Goal: Check status: Check status

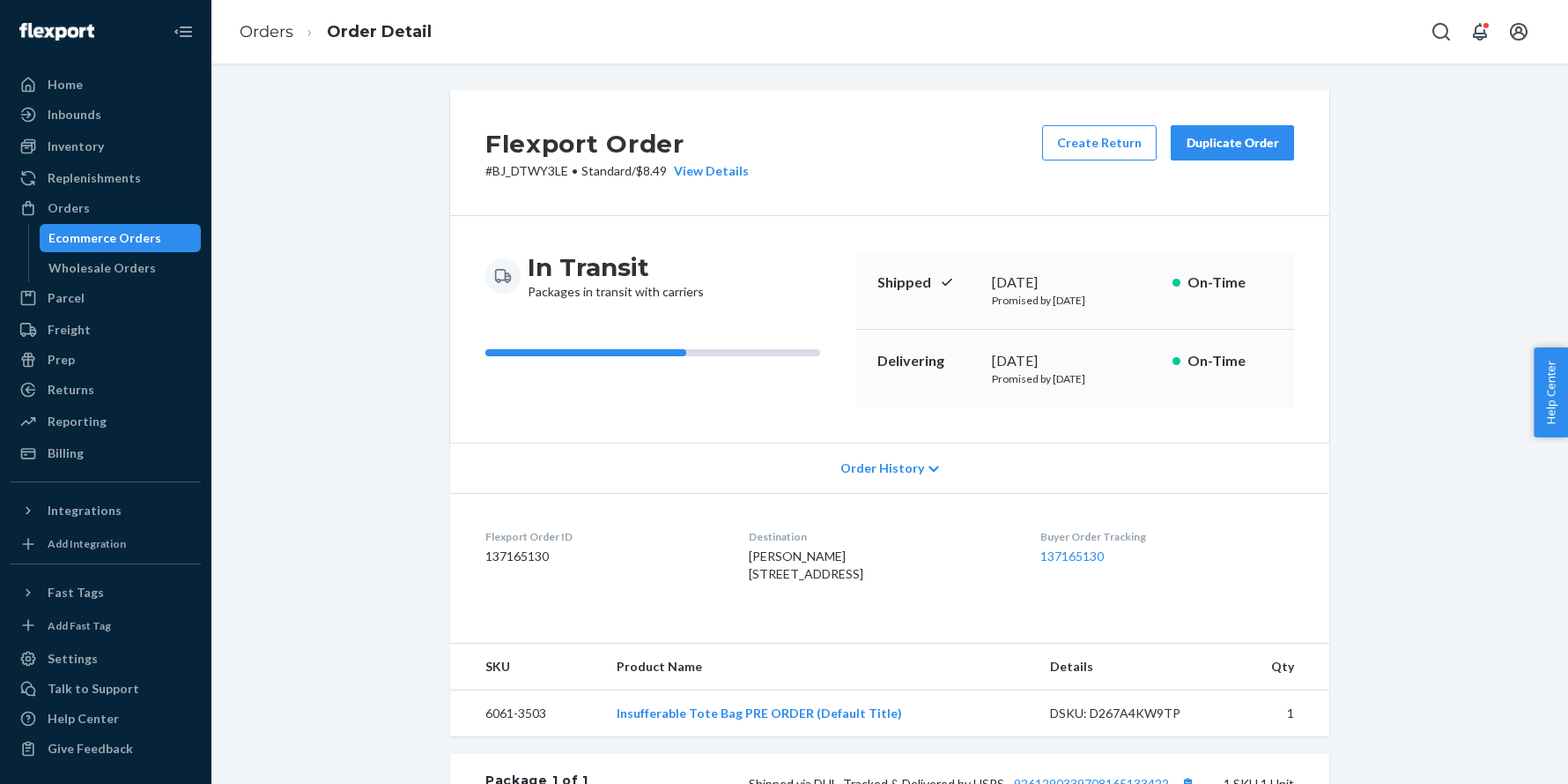
scroll to position [382, 0]
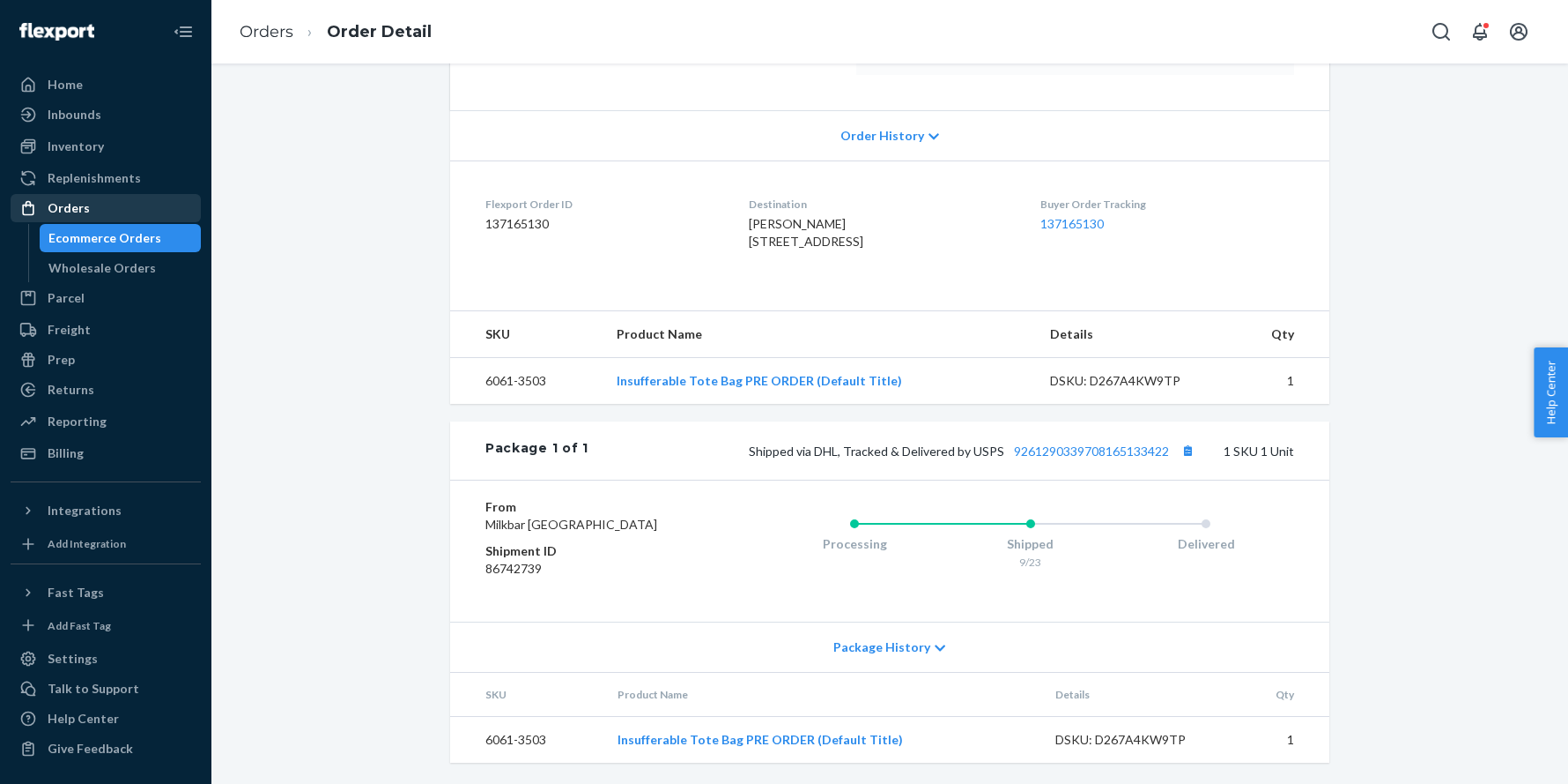
click at [99, 214] on div "Orders" at bounding box center [106, 208] width 187 height 25
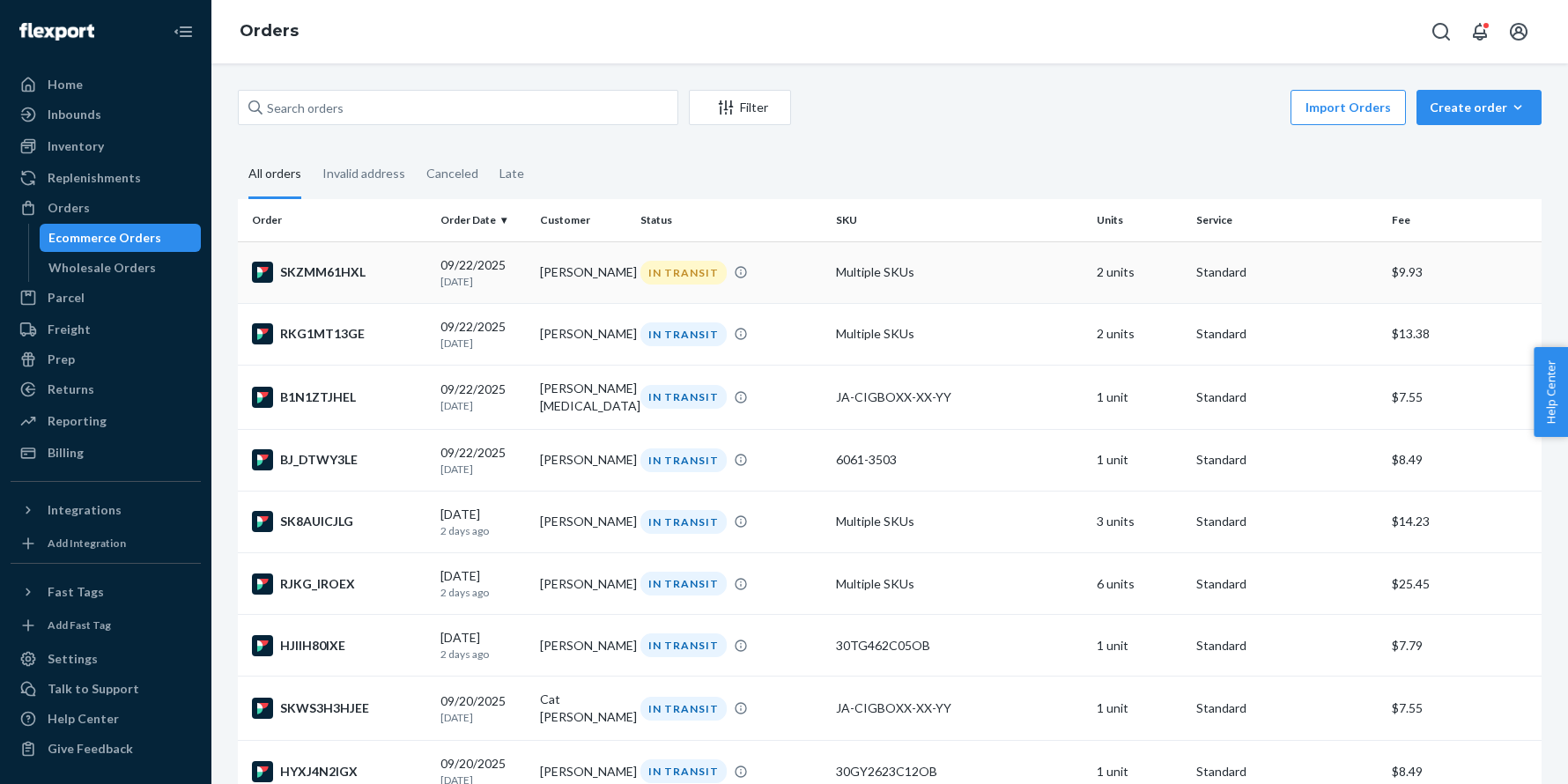
click at [337, 289] on td "SKZMM61HXL" at bounding box center [335, 272] width 195 height 61
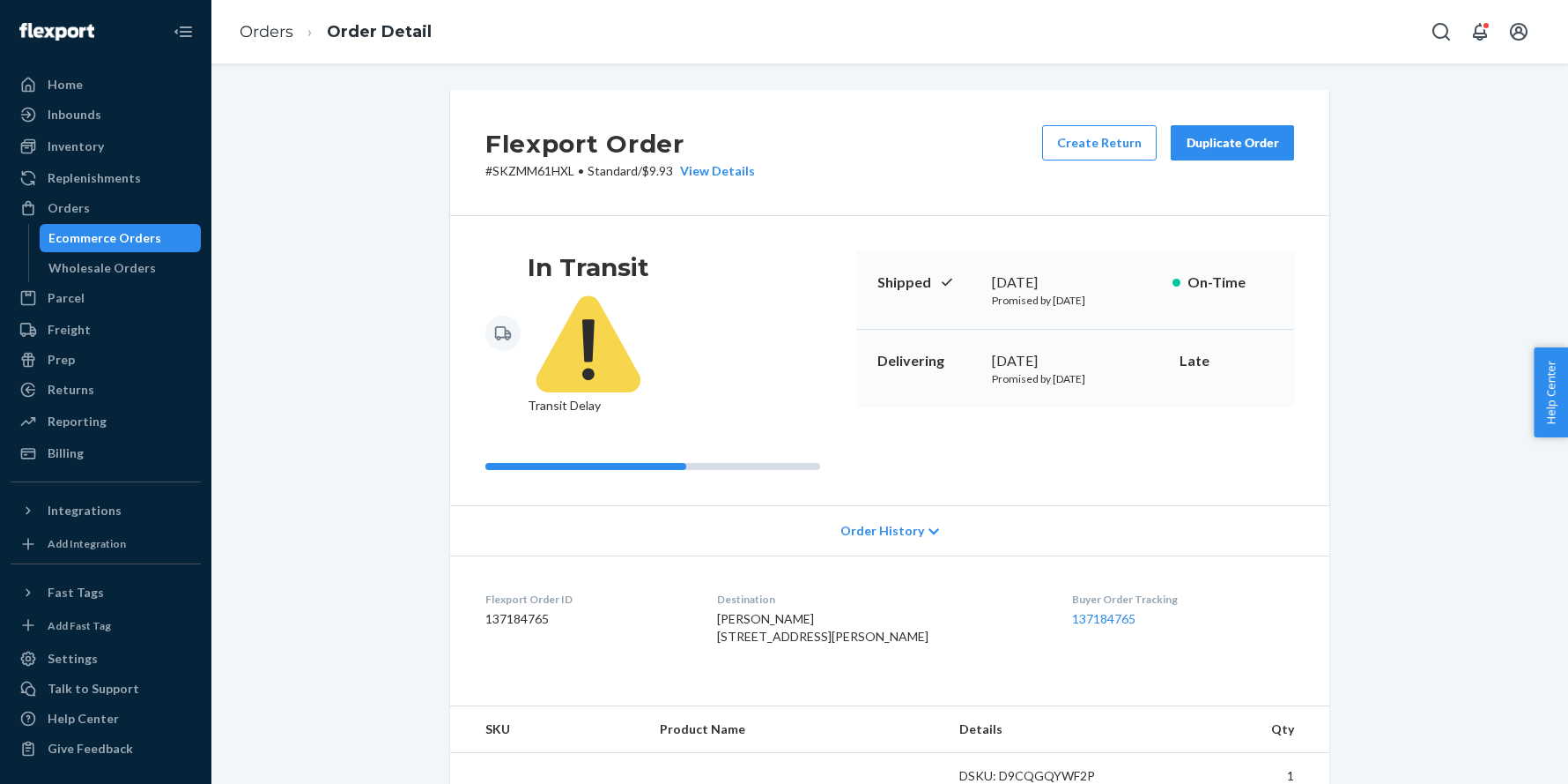
click at [767, 611] on span "[PERSON_NAME] [STREET_ADDRESS][PERSON_NAME]" at bounding box center [823, 627] width 211 height 33
copy span "[PERSON_NAME]"
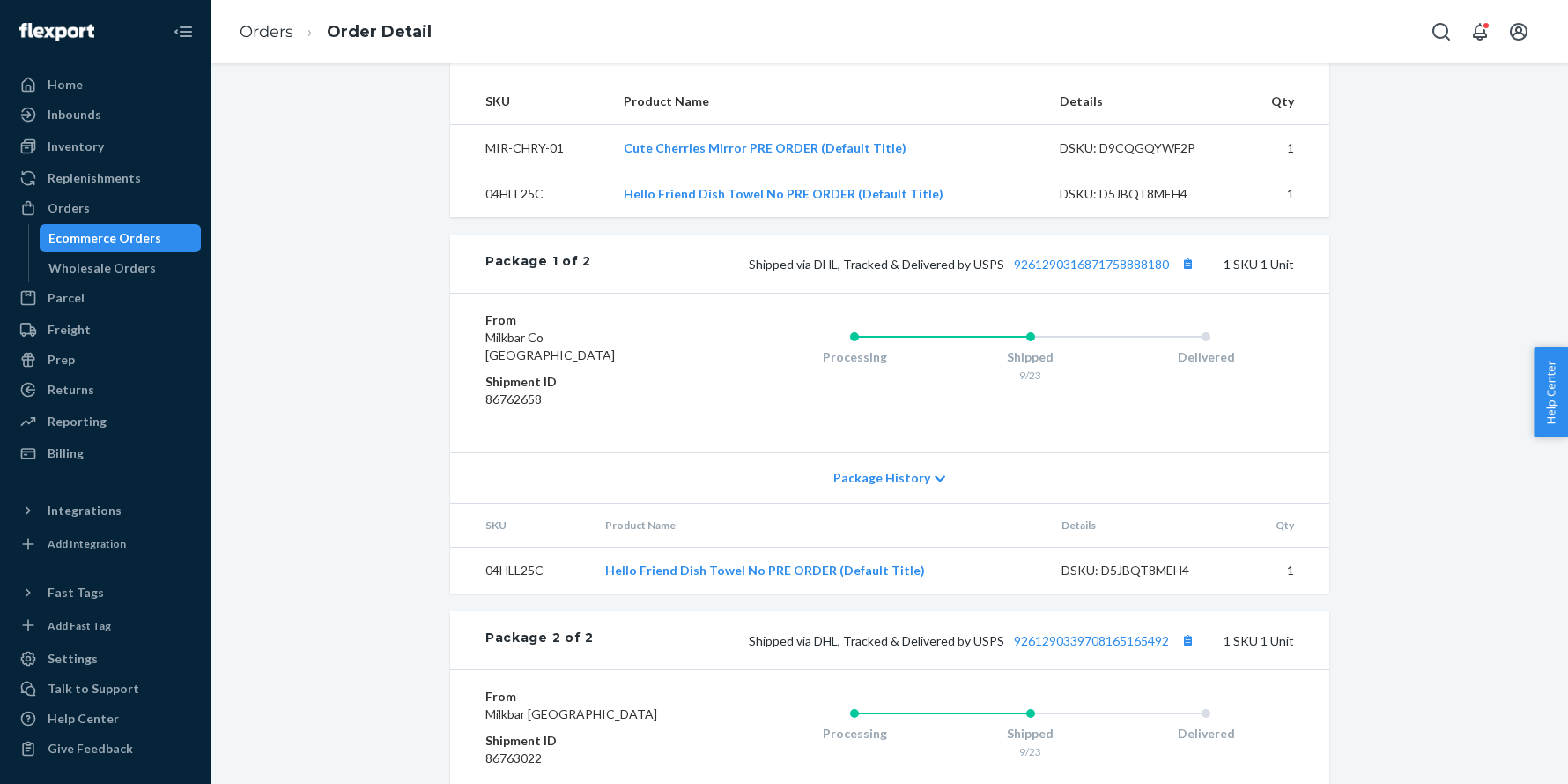
scroll to position [658, 0]
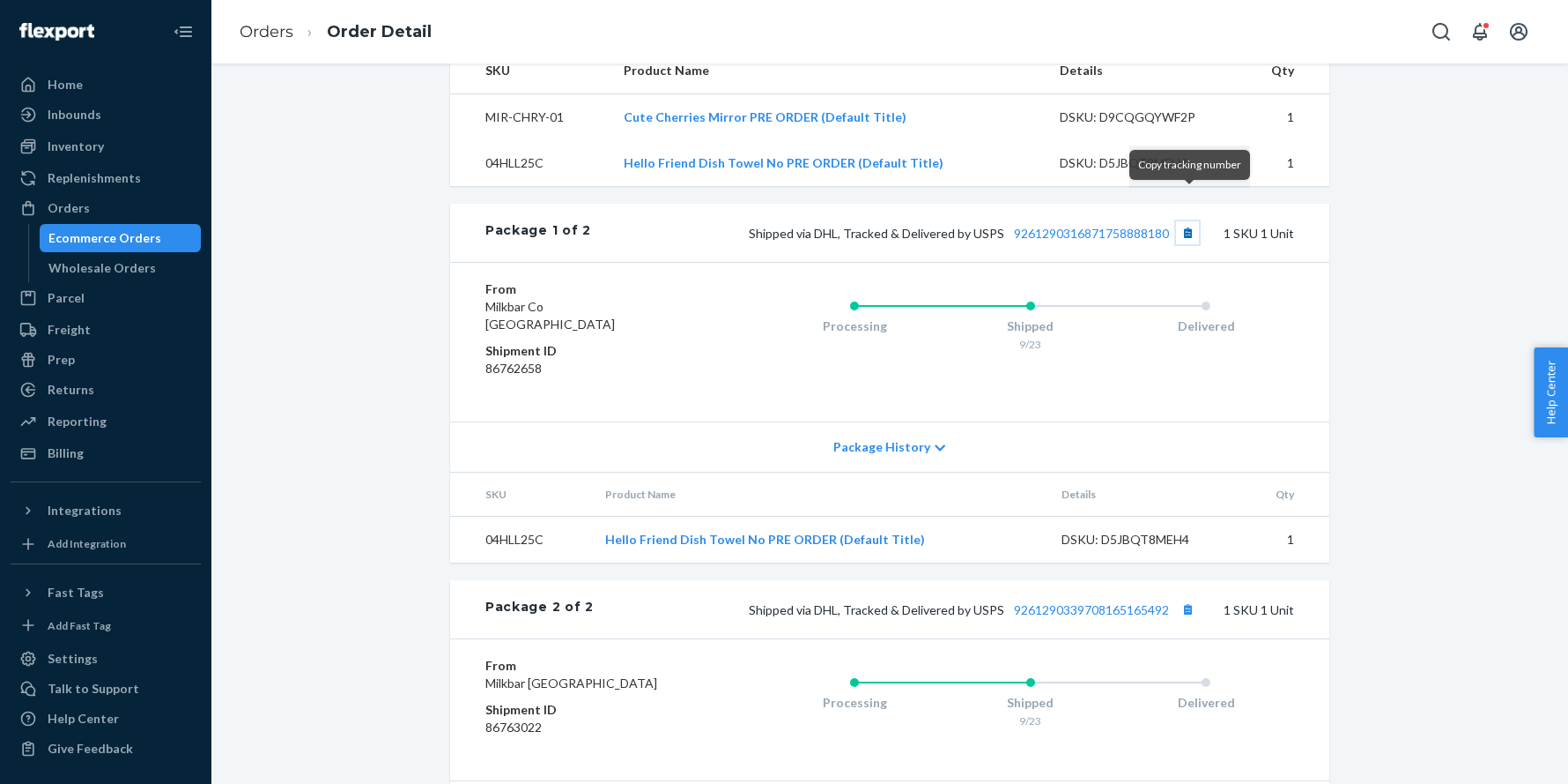
click at [1190, 221] on button "Copy tracking number" at bounding box center [1188, 232] width 23 height 23
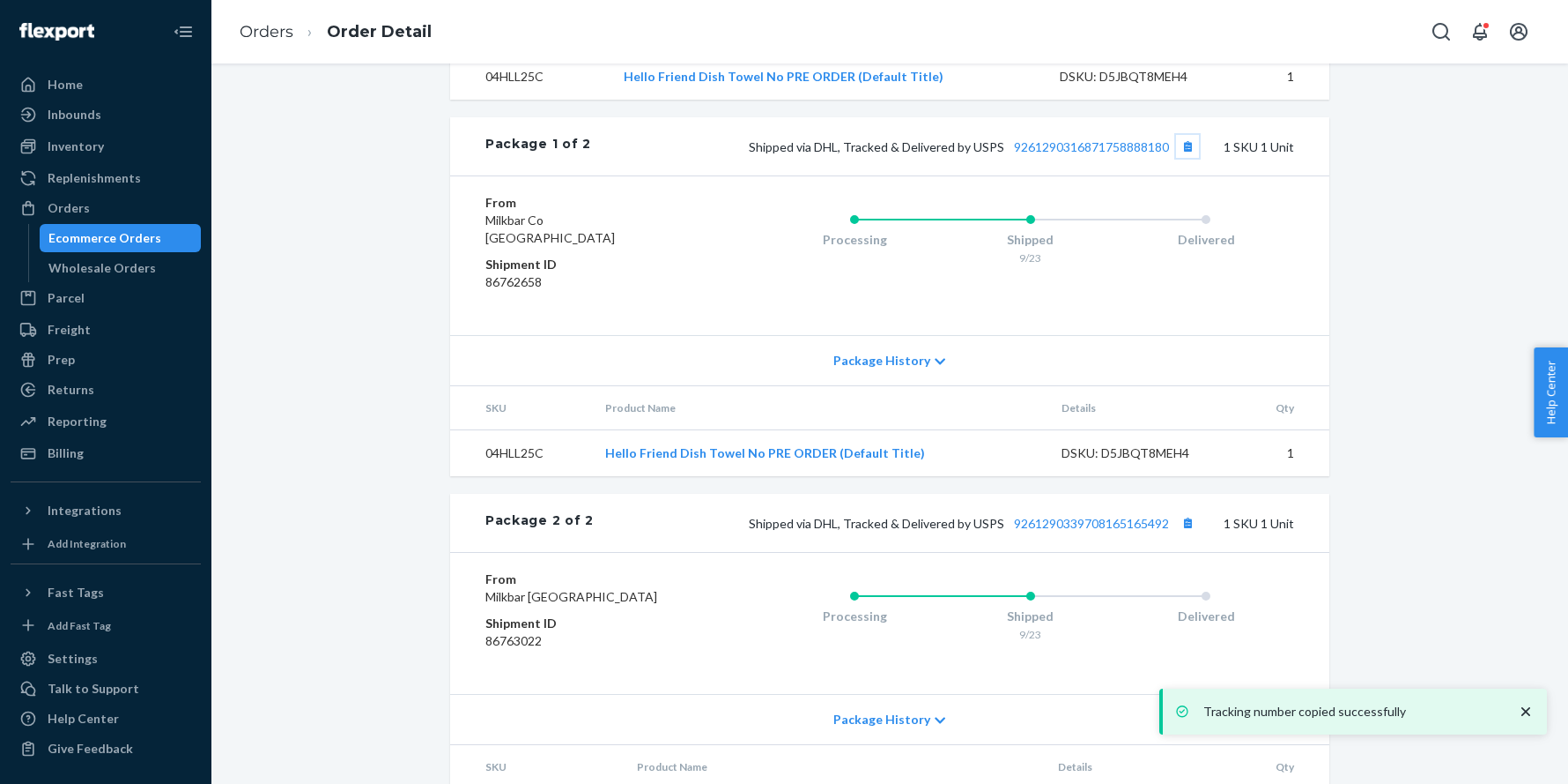
scroll to position [803, 0]
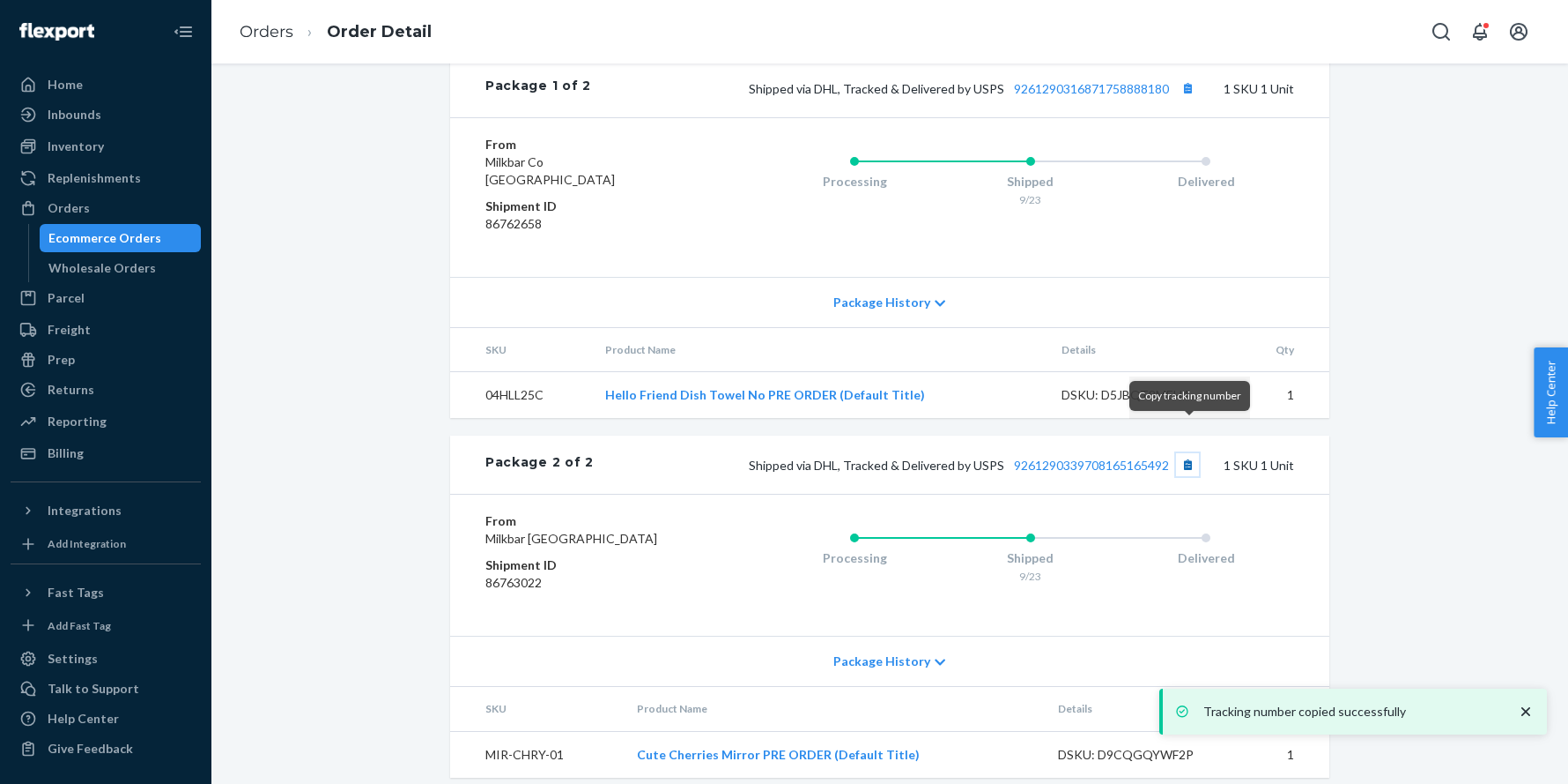
click at [1191, 453] on button "Copy tracking number" at bounding box center [1188, 465] width 23 height 23
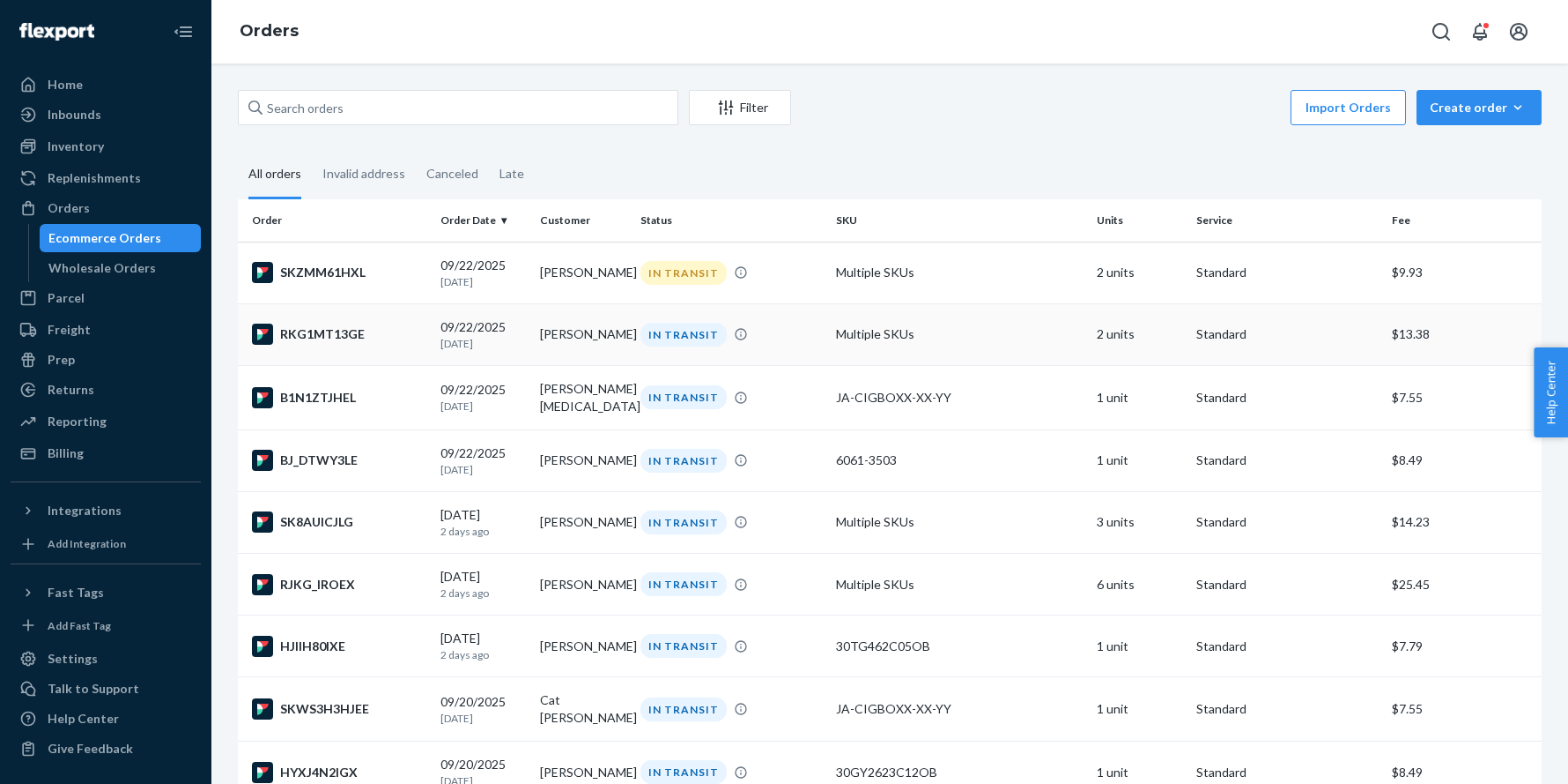
click at [353, 341] on div "RKG1MT13GE" at bounding box center [339, 333] width 175 height 21
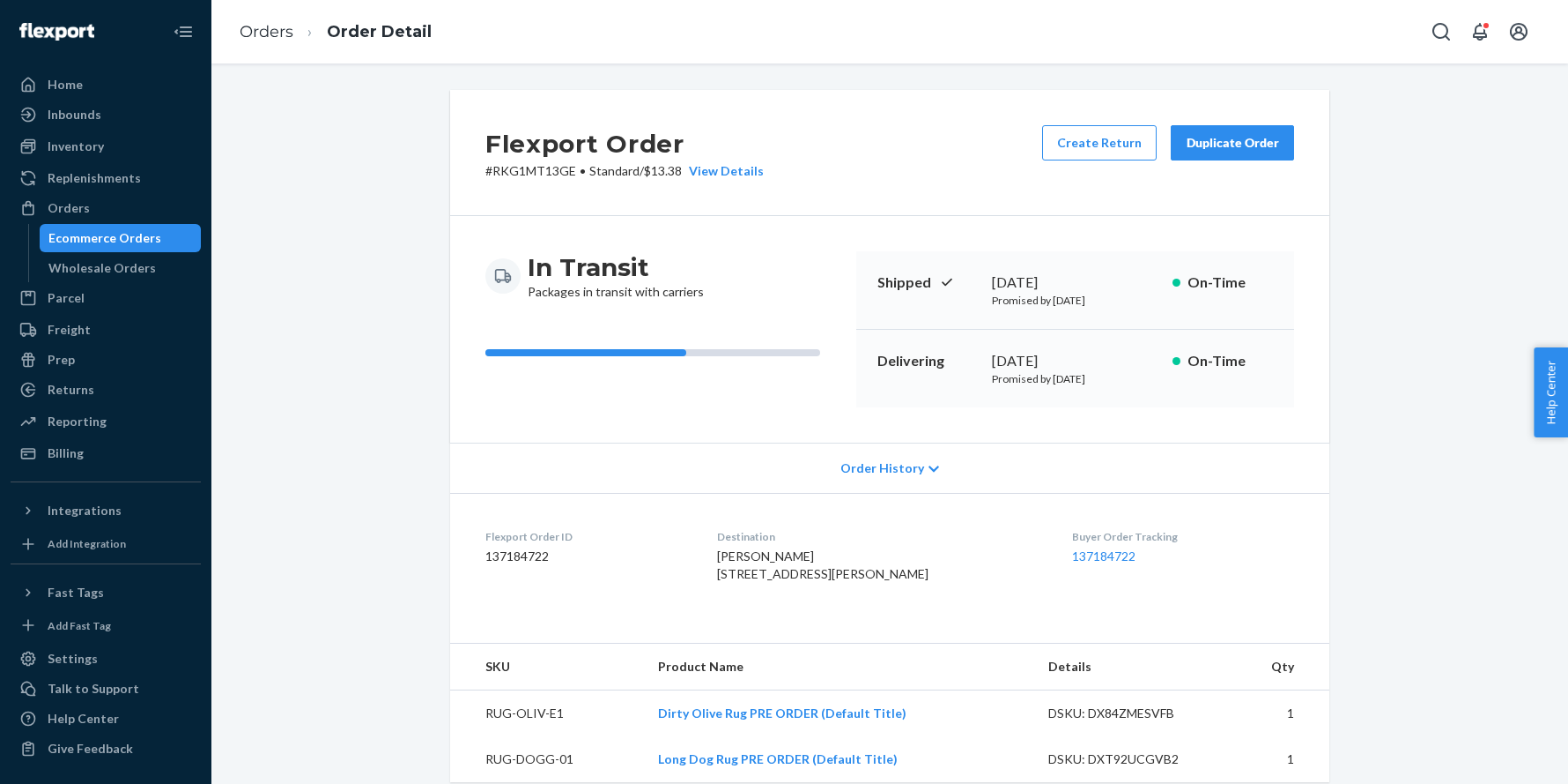
click at [760, 555] on span "[PERSON_NAME] [STREET_ADDRESS][PERSON_NAME]" at bounding box center [823, 564] width 211 height 33
copy span "[PERSON_NAME]"
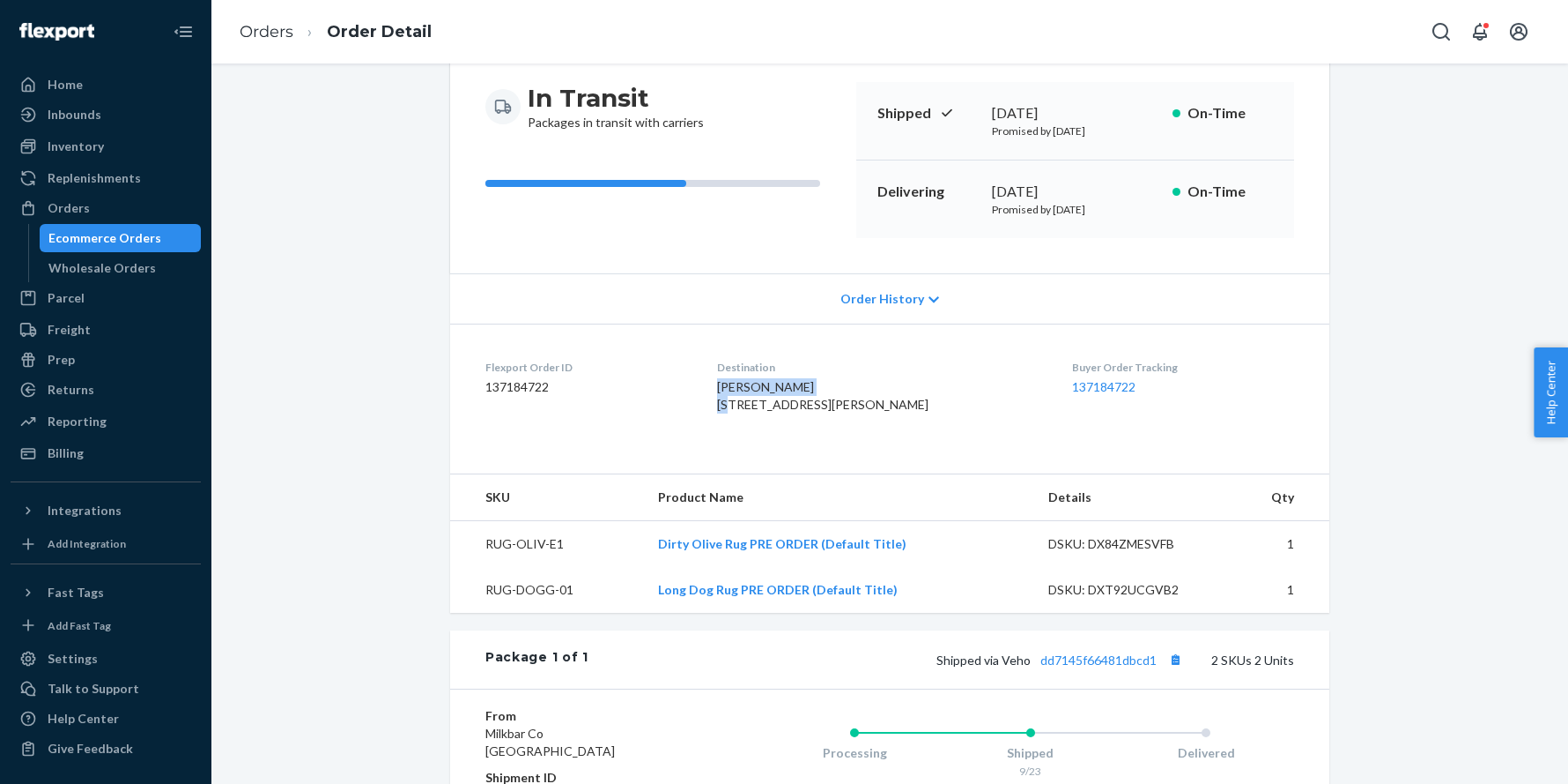
scroll to position [473, 0]
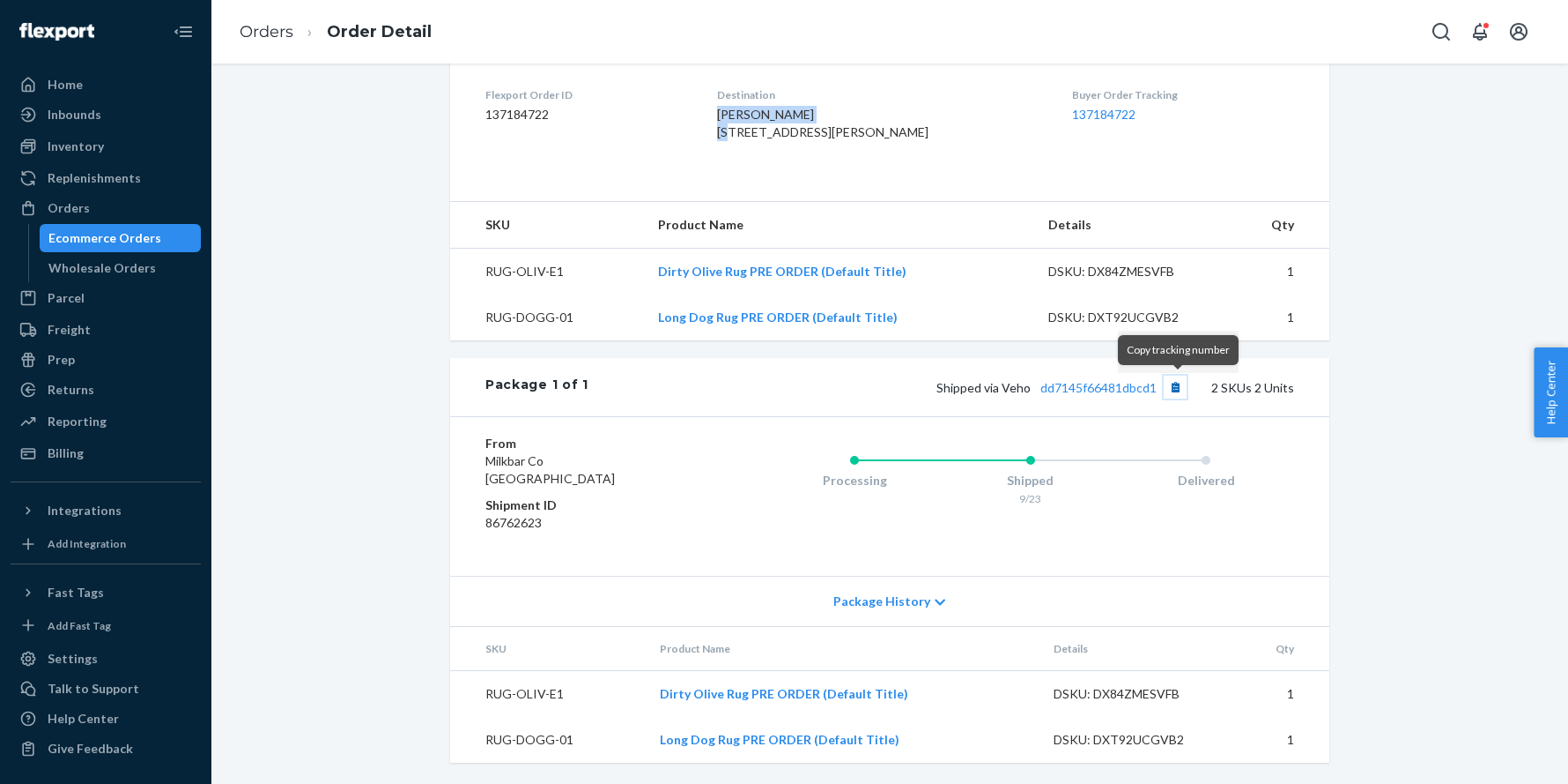
click at [1178, 389] on button "Copy tracking number" at bounding box center [1175, 387] width 23 height 23
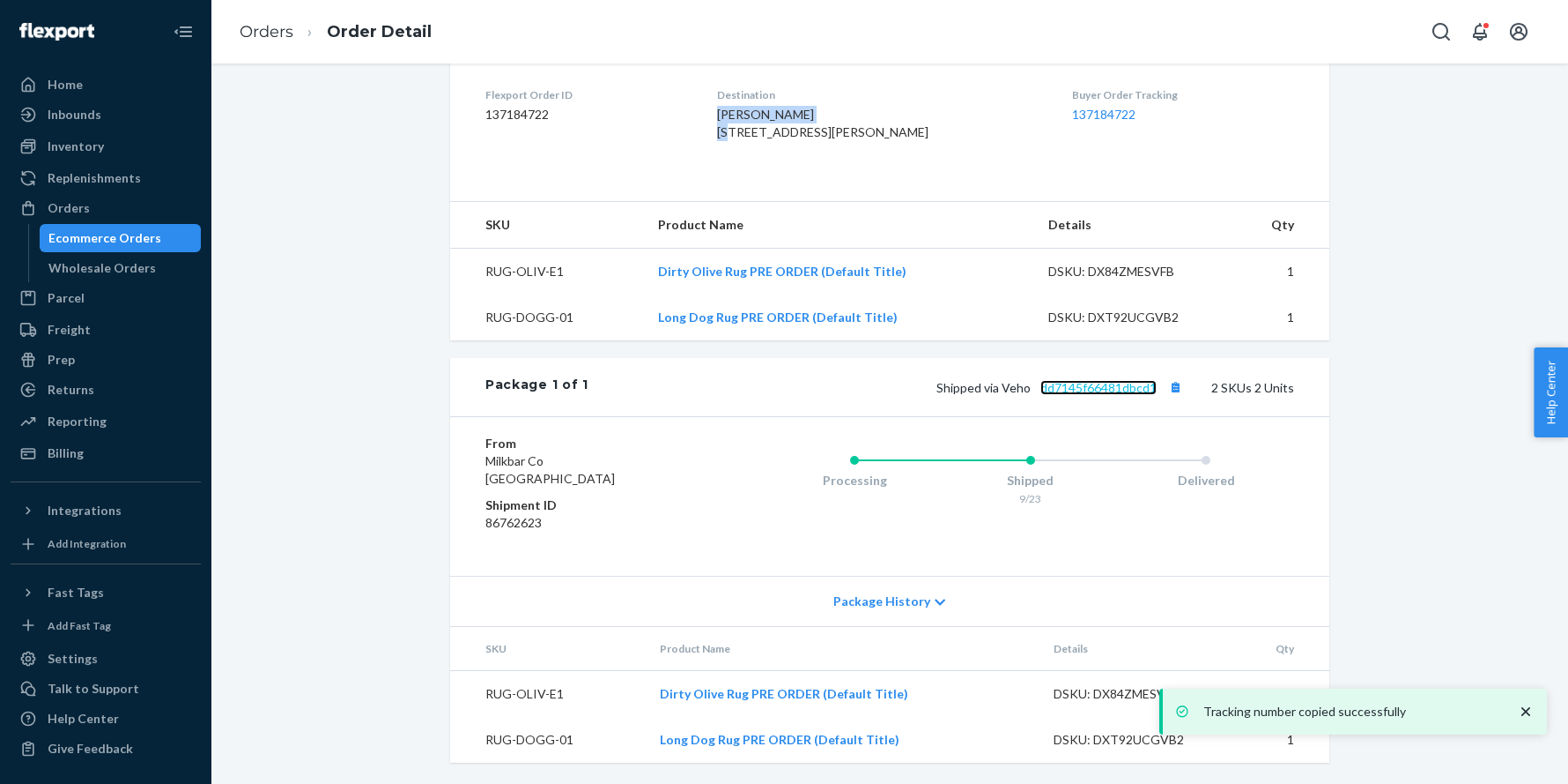
click at [1105, 388] on link "dd7145f66481dbcd1" at bounding box center [1098, 387] width 116 height 15
click at [100, 209] on div "Orders" at bounding box center [106, 208] width 187 height 25
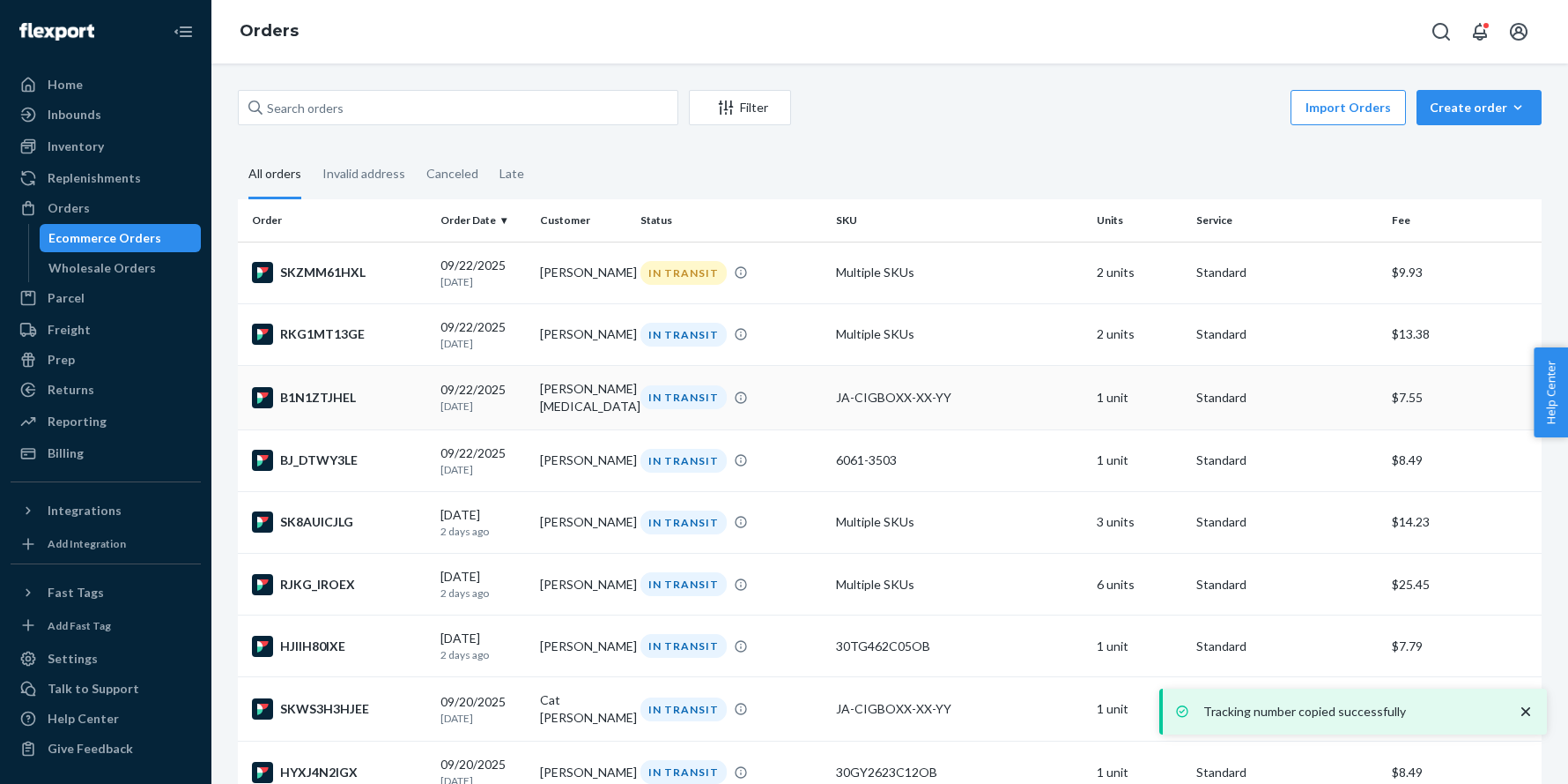
click at [366, 402] on div "B1N1ZTJHEL" at bounding box center [339, 398] width 175 height 21
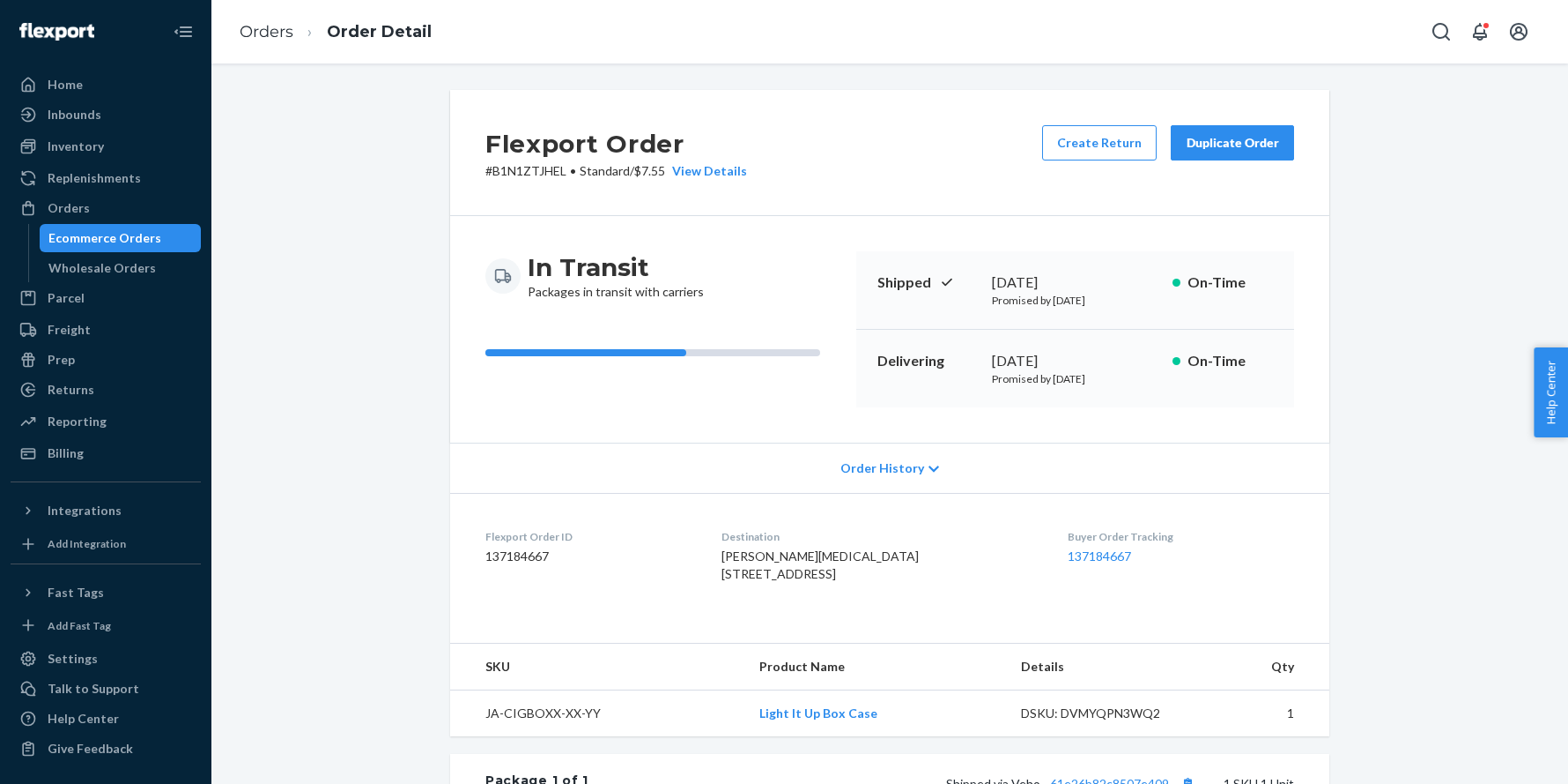
click at [730, 554] on span "[PERSON_NAME][MEDICAL_DATA] [STREET_ADDRESS]" at bounding box center [819, 564] width 197 height 33
copy span "[PERSON_NAME][MEDICAL_DATA]"
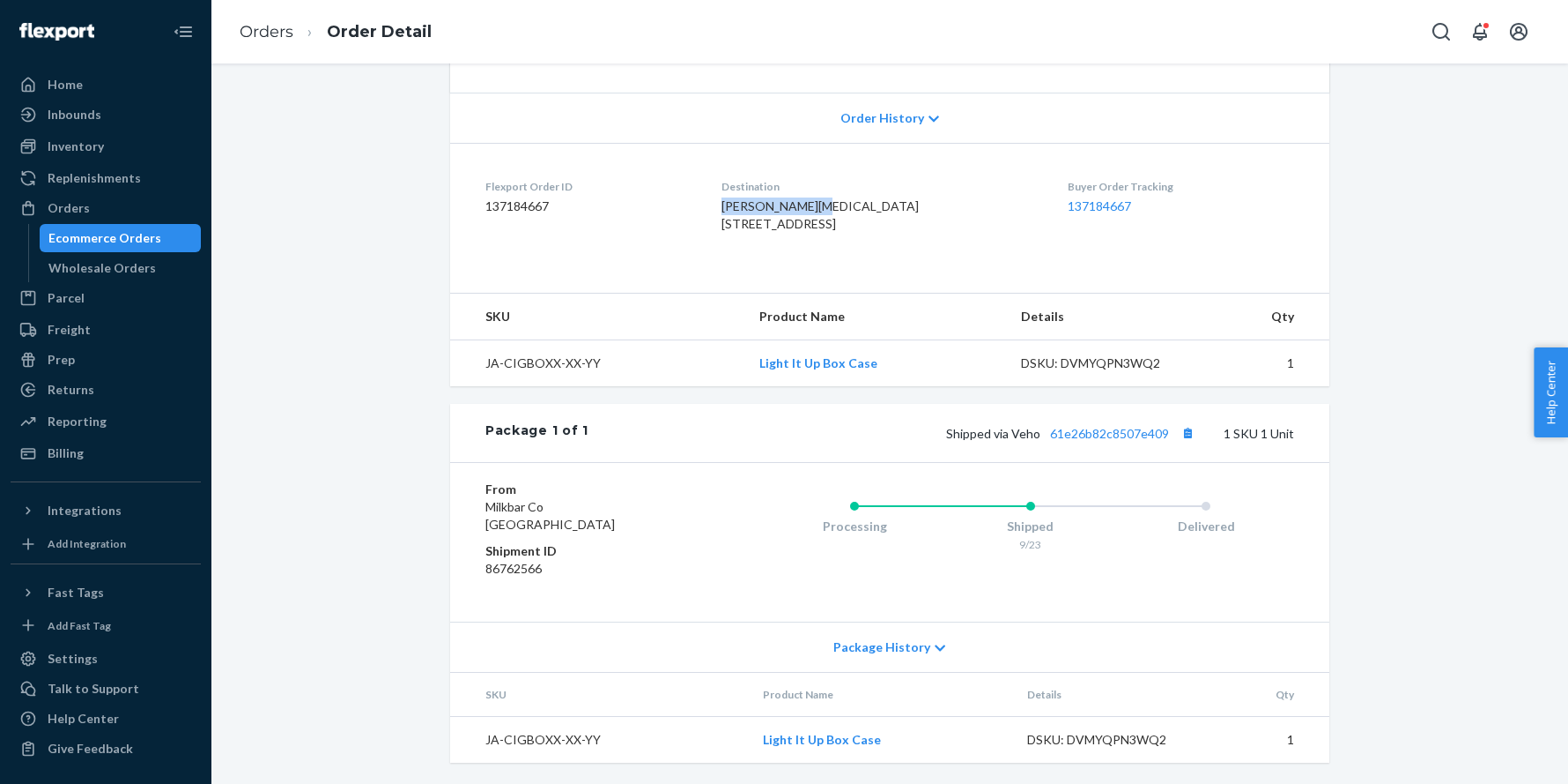
scroll to position [382, 0]
click at [1184, 429] on button "Copy tracking number" at bounding box center [1188, 433] width 23 height 23
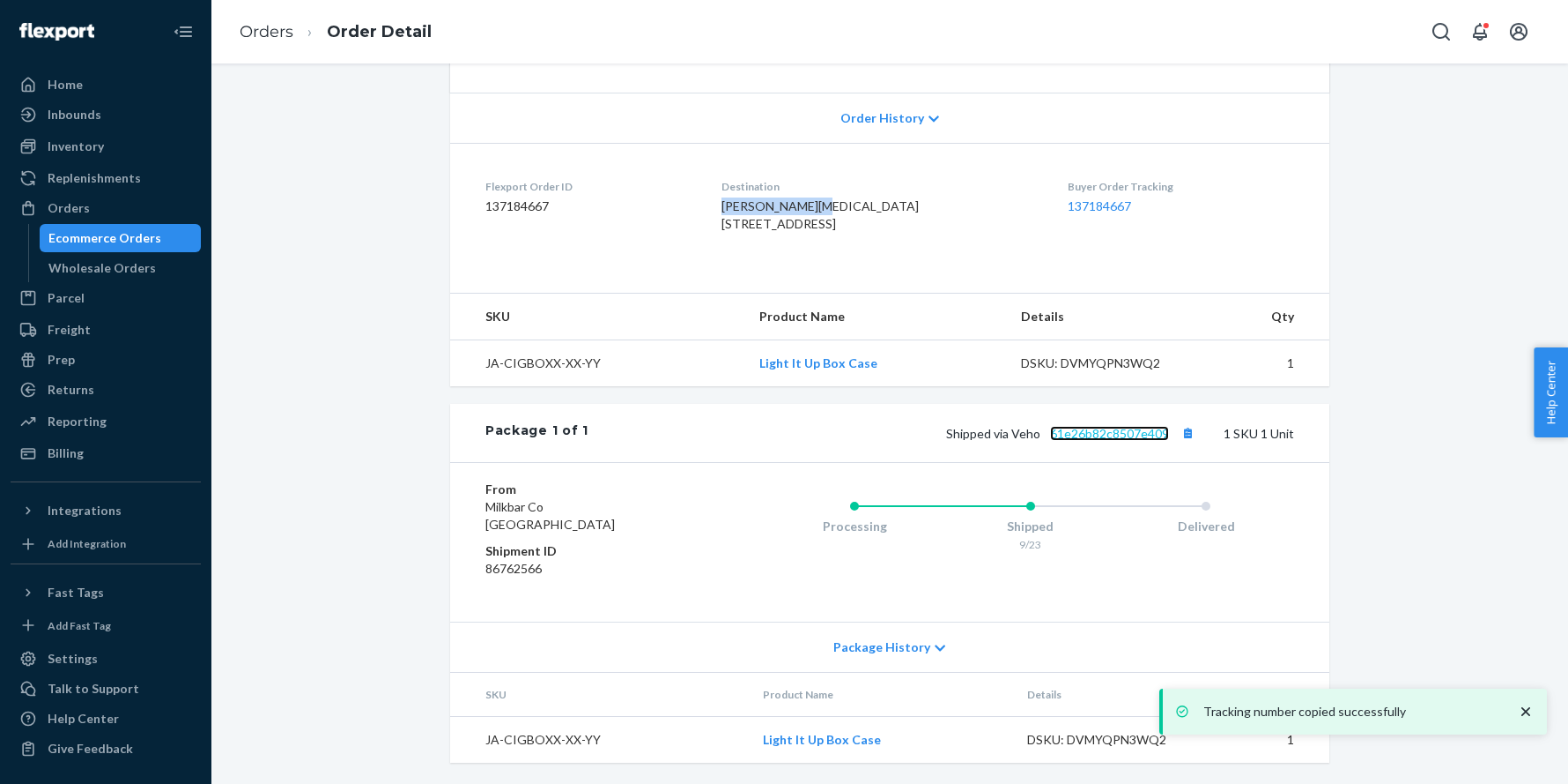
click at [1085, 434] on link "61e26b82c8507e409" at bounding box center [1109, 434] width 119 height 15
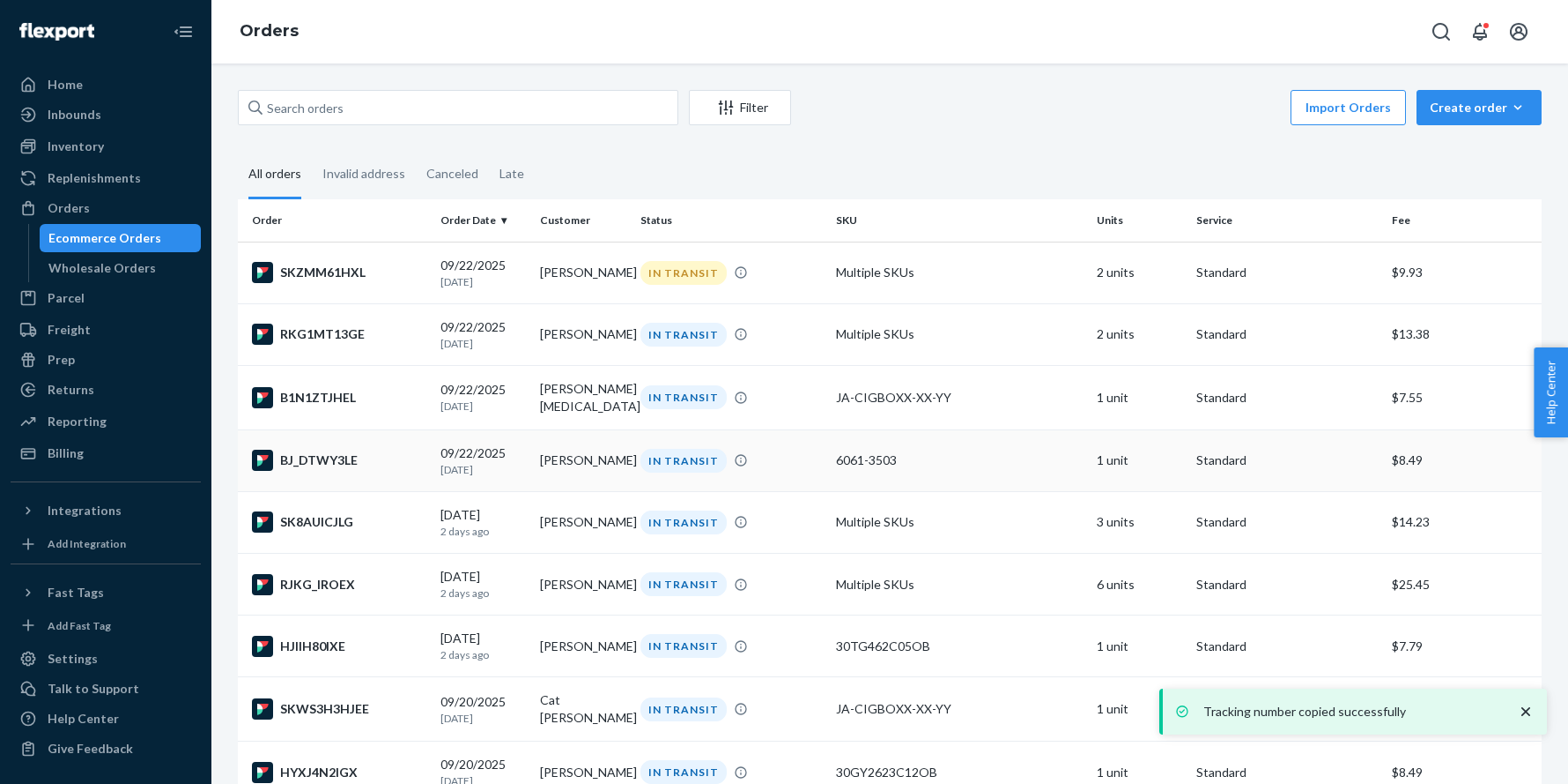
click at [365, 462] on div "BJ_DTWY3LE" at bounding box center [339, 460] width 175 height 21
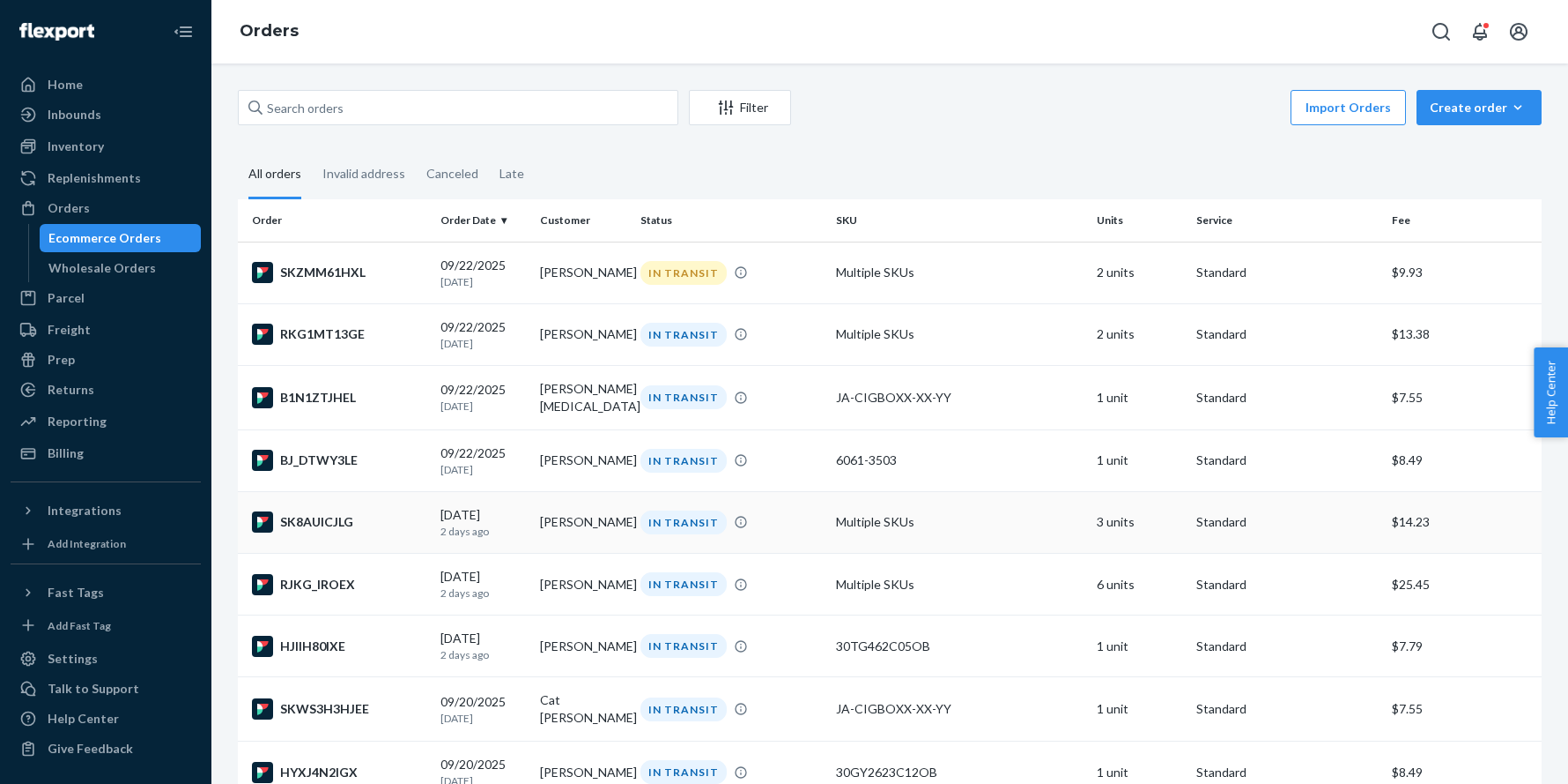
click at [346, 533] on div "SK8AUICJLG" at bounding box center [339, 521] width 175 height 21
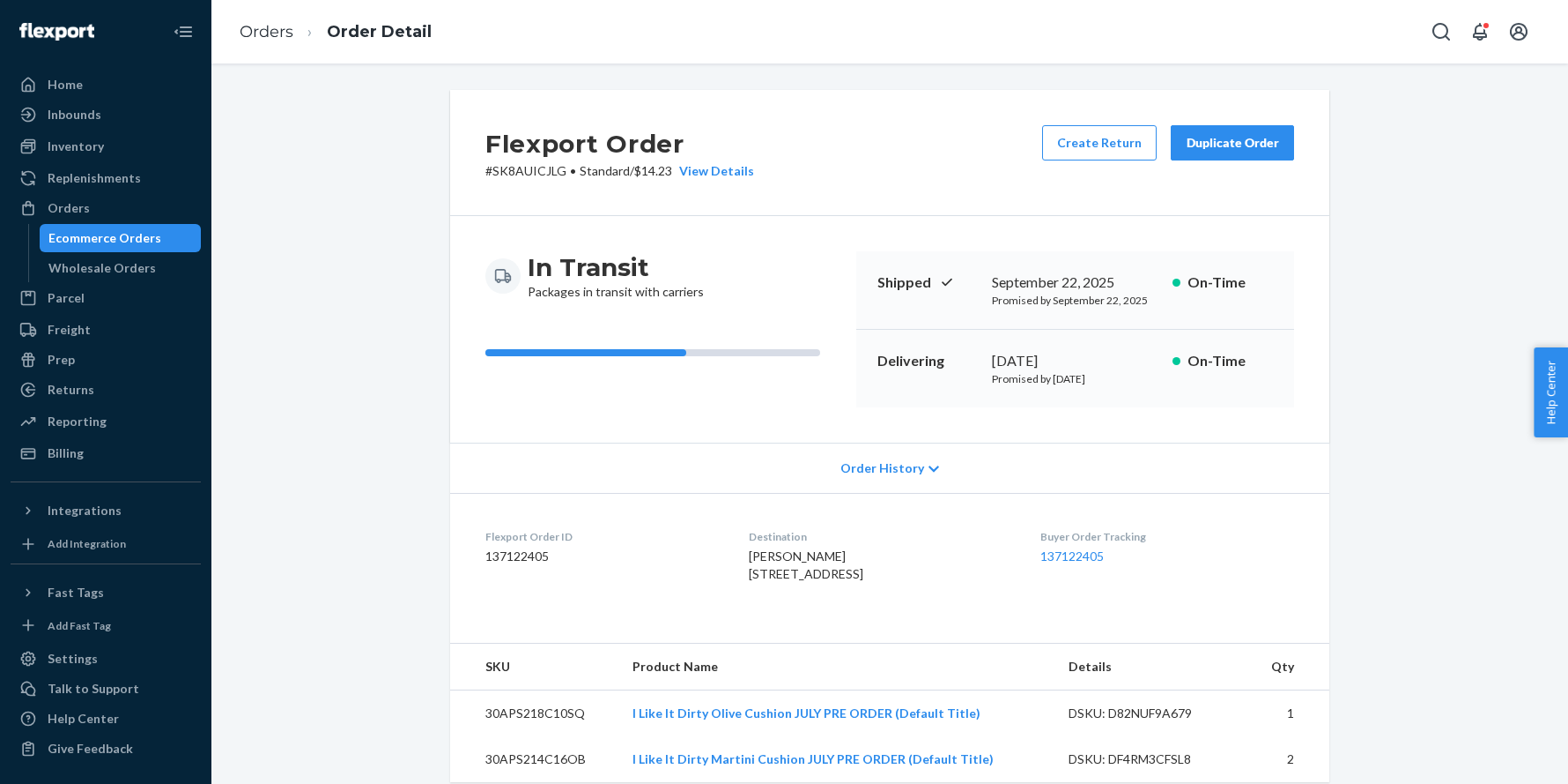
click at [760, 555] on span "[PERSON_NAME] [STREET_ADDRESS]" at bounding box center [805, 564] width 114 height 33
copy span "[PERSON_NAME]"
click at [112, 206] on div "Orders" at bounding box center [106, 208] width 187 height 25
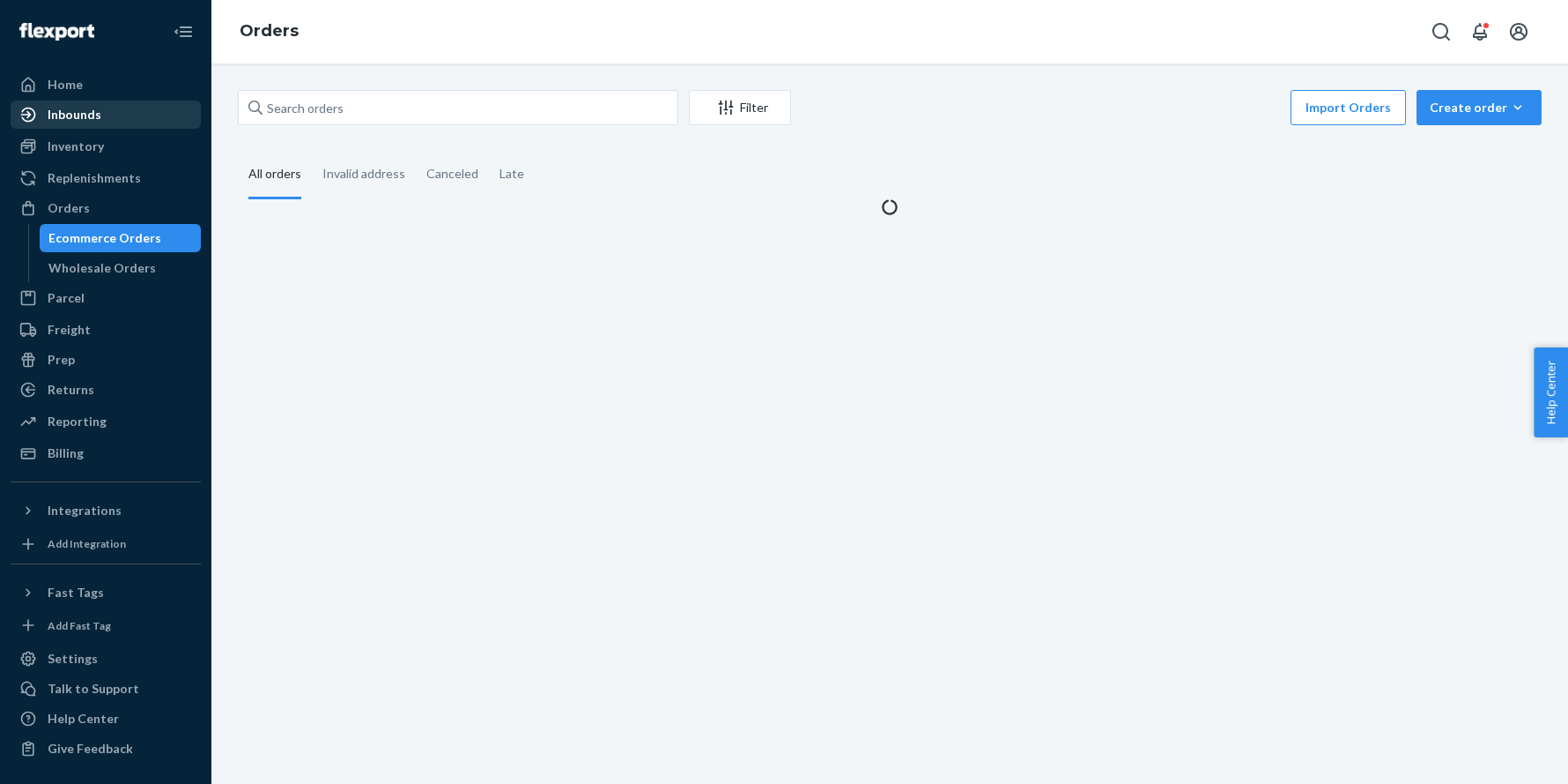
click at [120, 100] on link "Inbounds" at bounding box center [106, 114] width 191 height 28
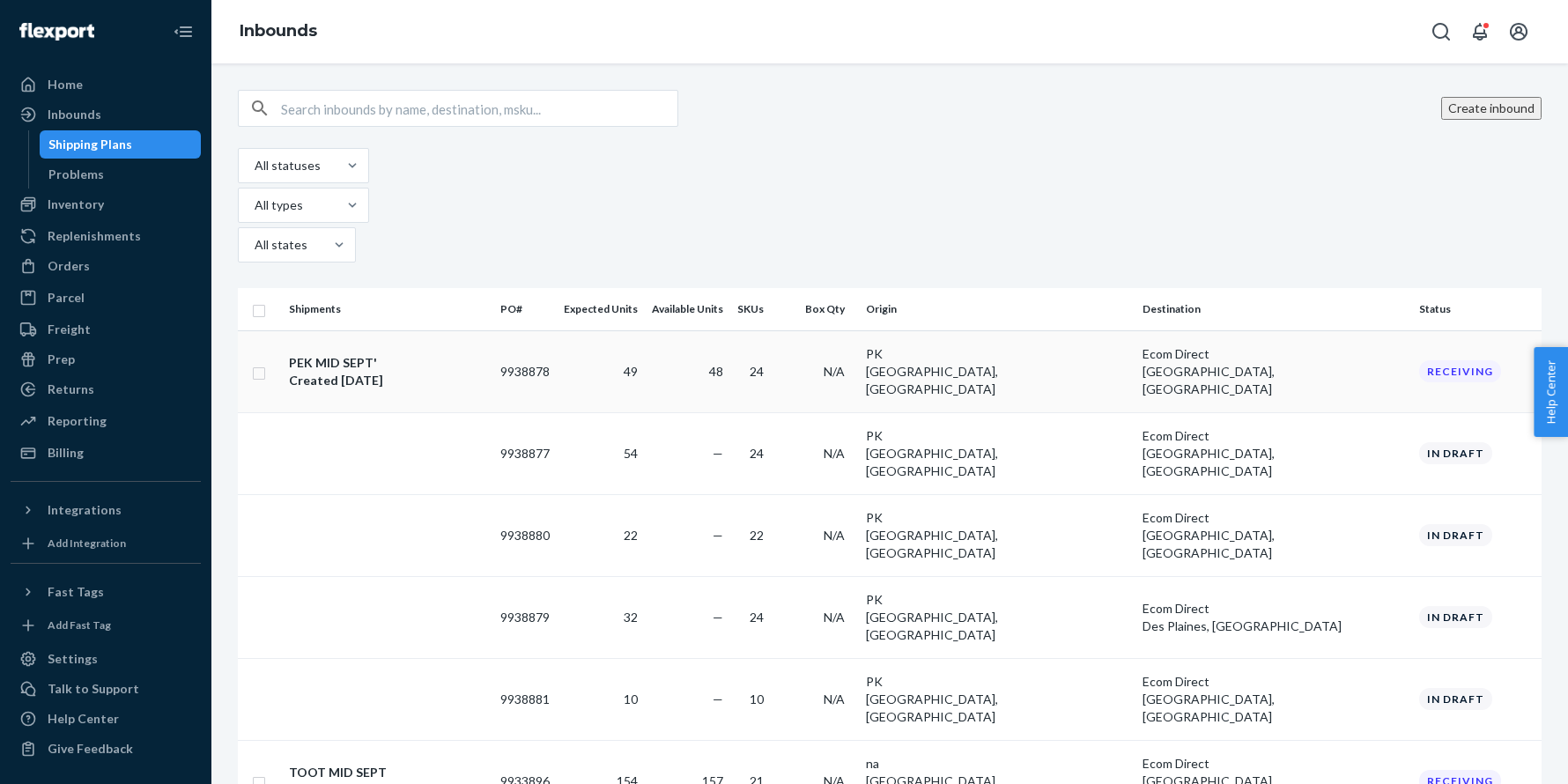
click at [426, 354] on div "PEK MID SEPT' Created [DATE]" at bounding box center [387, 371] width 197 height 35
